Goal: Task Accomplishment & Management: Manage account settings

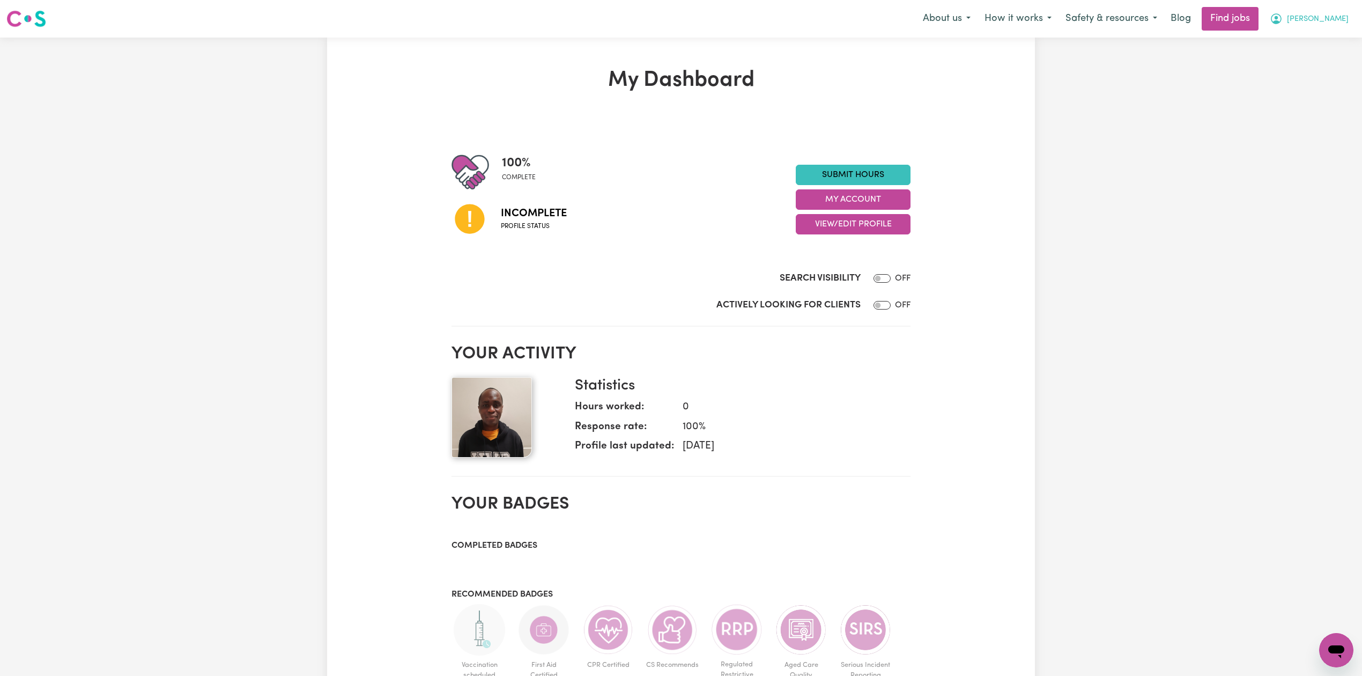
drag, startPoint x: 1322, startPoint y: 18, endPoint x: 1323, endPoint y: 29, distance: 11.3
click at [1322, 18] on span "[PERSON_NAME]" at bounding box center [1318, 19] width 62 height 12
click at [1311, 73] on link "Logout" at bounding box center [1312, 82] width 85 height 20
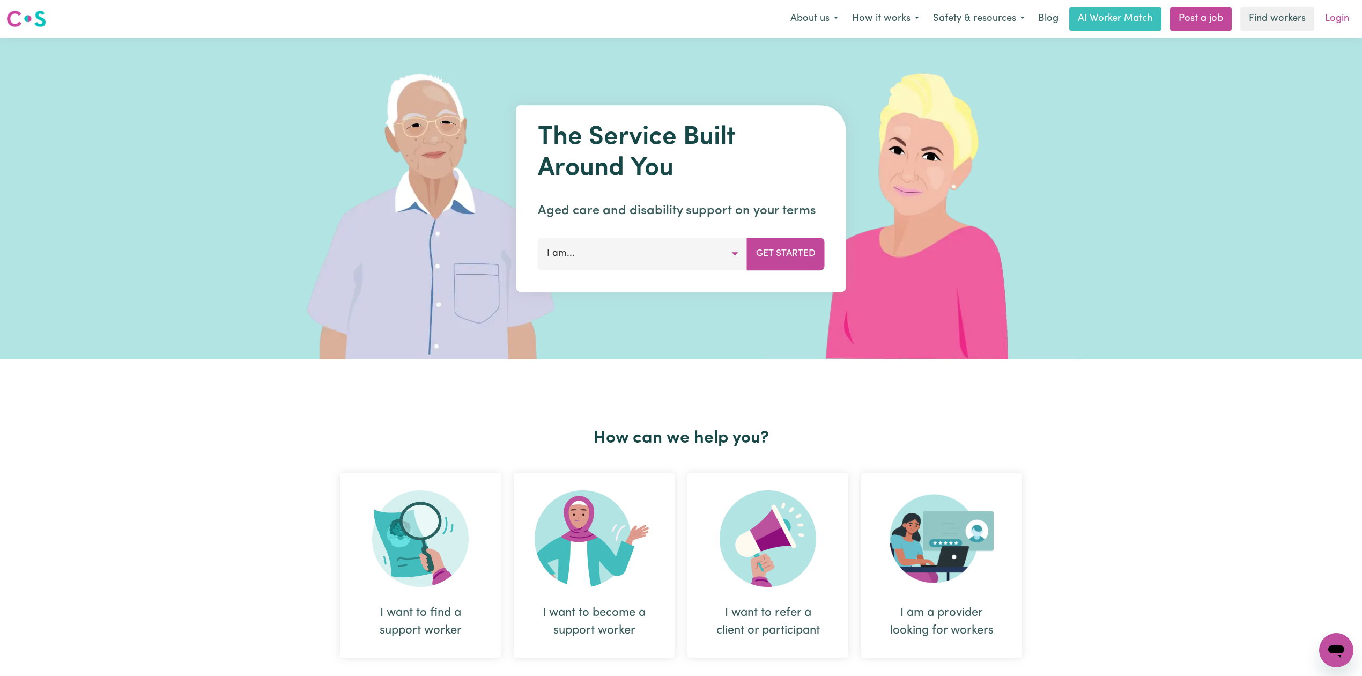
click at [1326, 20] on link "Login" at bounding box center [1336, 19] width 37 height 24
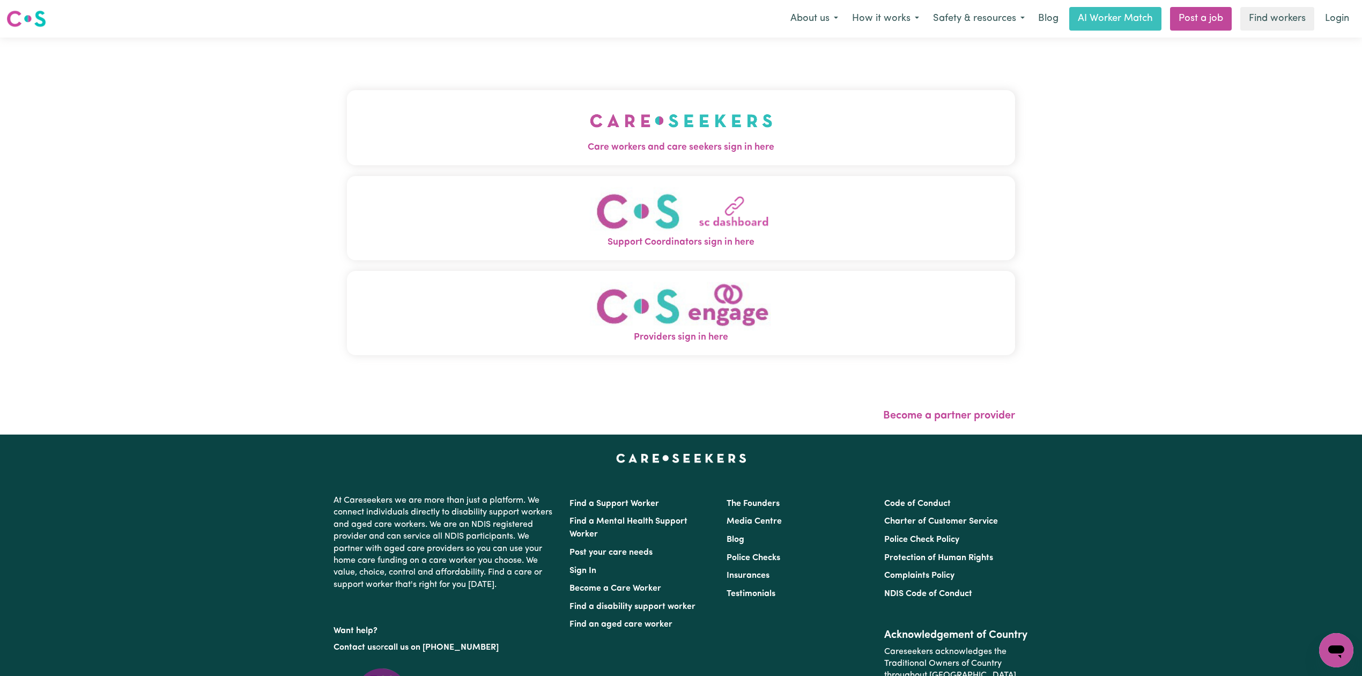
click at [590, 131] on img "Care workers and care seekers sign in here" at bounding box center [681, 121] width 183 height 40
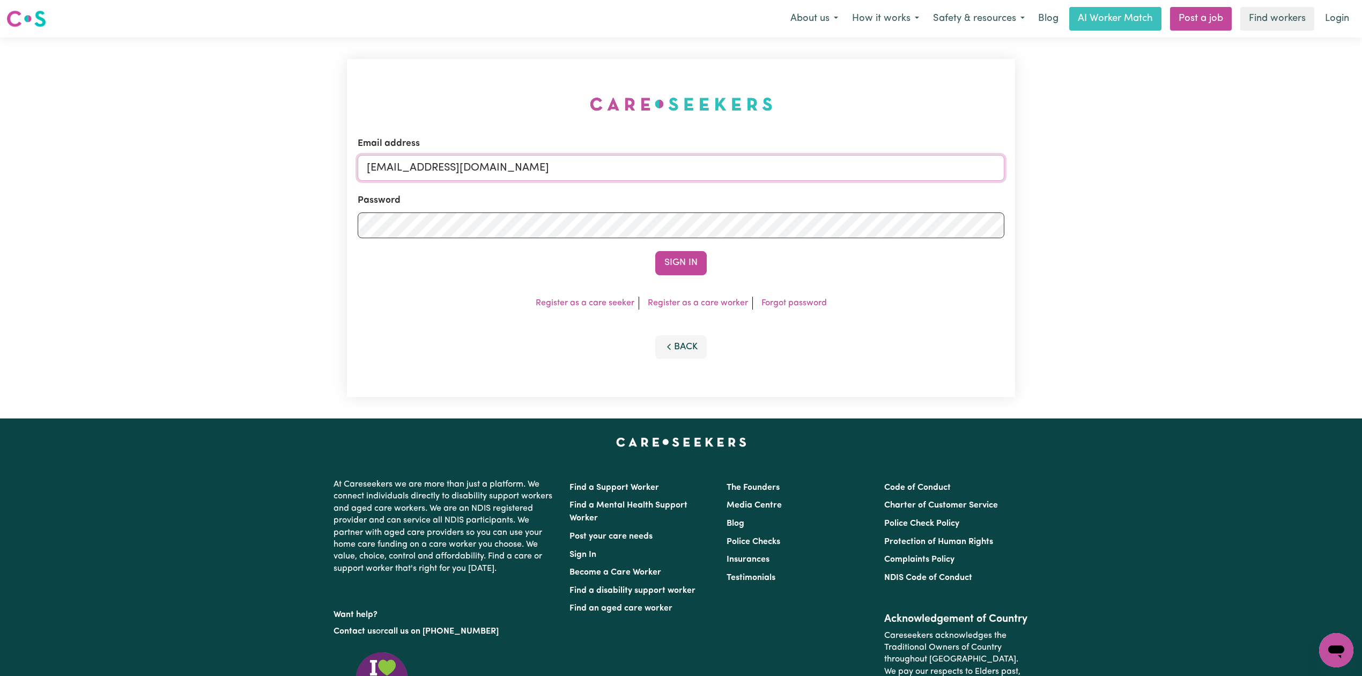
click at [538, 168] on input "[EMAIL_ADDRESS][DOMAIN_NAME]" at bounding box center [681, 168] width 647 height 26
drag, startPoint x: 421, startPoint y: 159, endPoint x: 763, endPoint y: 203, distance: 344.9
click at [763, 203] on form "Email address Superuser~[EMAIL_ADDRESS][DOMAIN_NAME] Password Sign In" at bounding box center [681, 206] width 647 height 138
type input "Superuser~[EMAIL_ADDRESS][DOMAIN_NAME]"
click at [693, 263] on button "Sign In" at bounding box center [680, 263] width 51 height 24
